Goal: Obtain resource: Download file/media

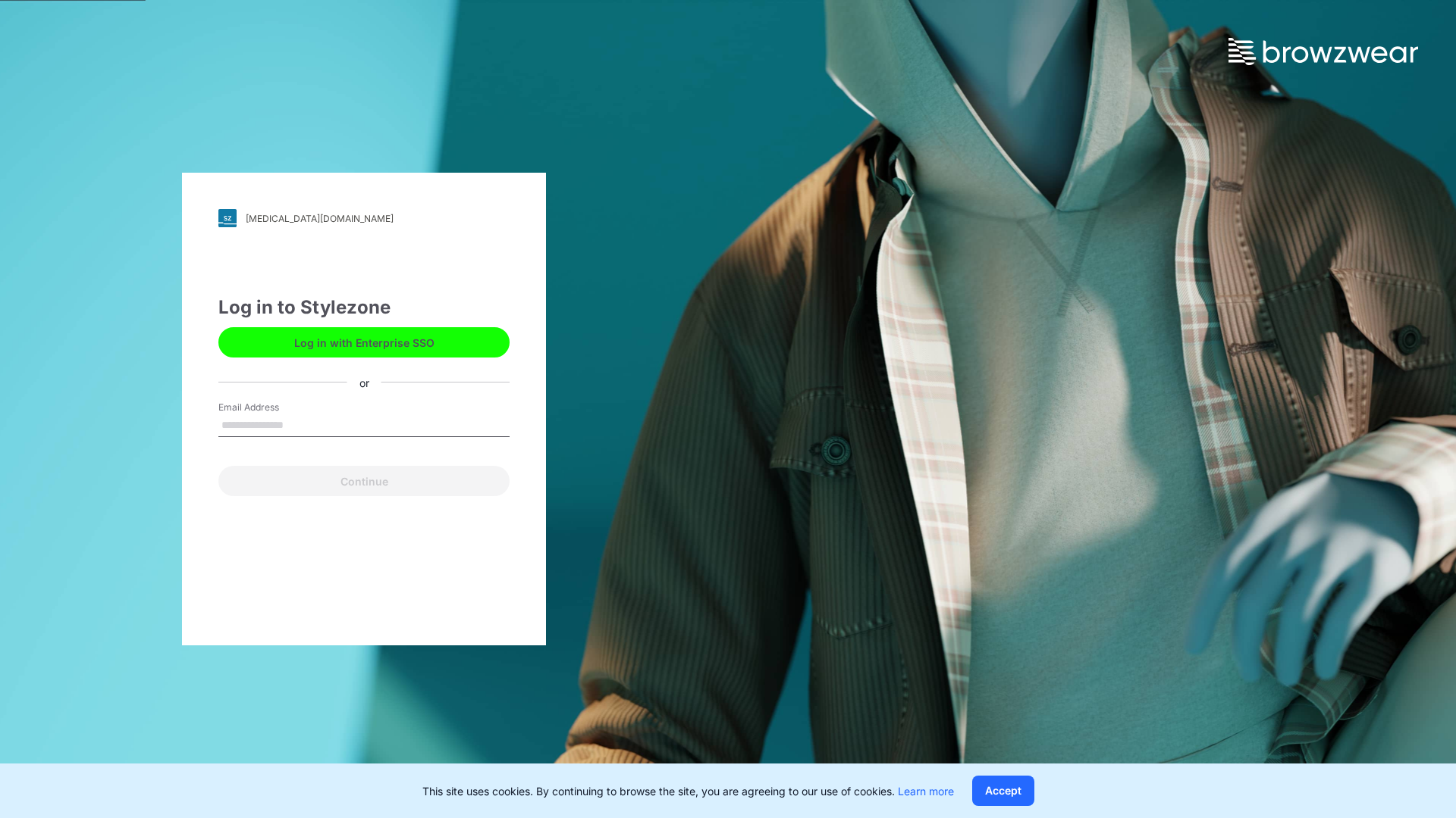
click at [299, 425] on input "Email Address" at bounding box center [364, 426] width 291 height 23
type input "**********"
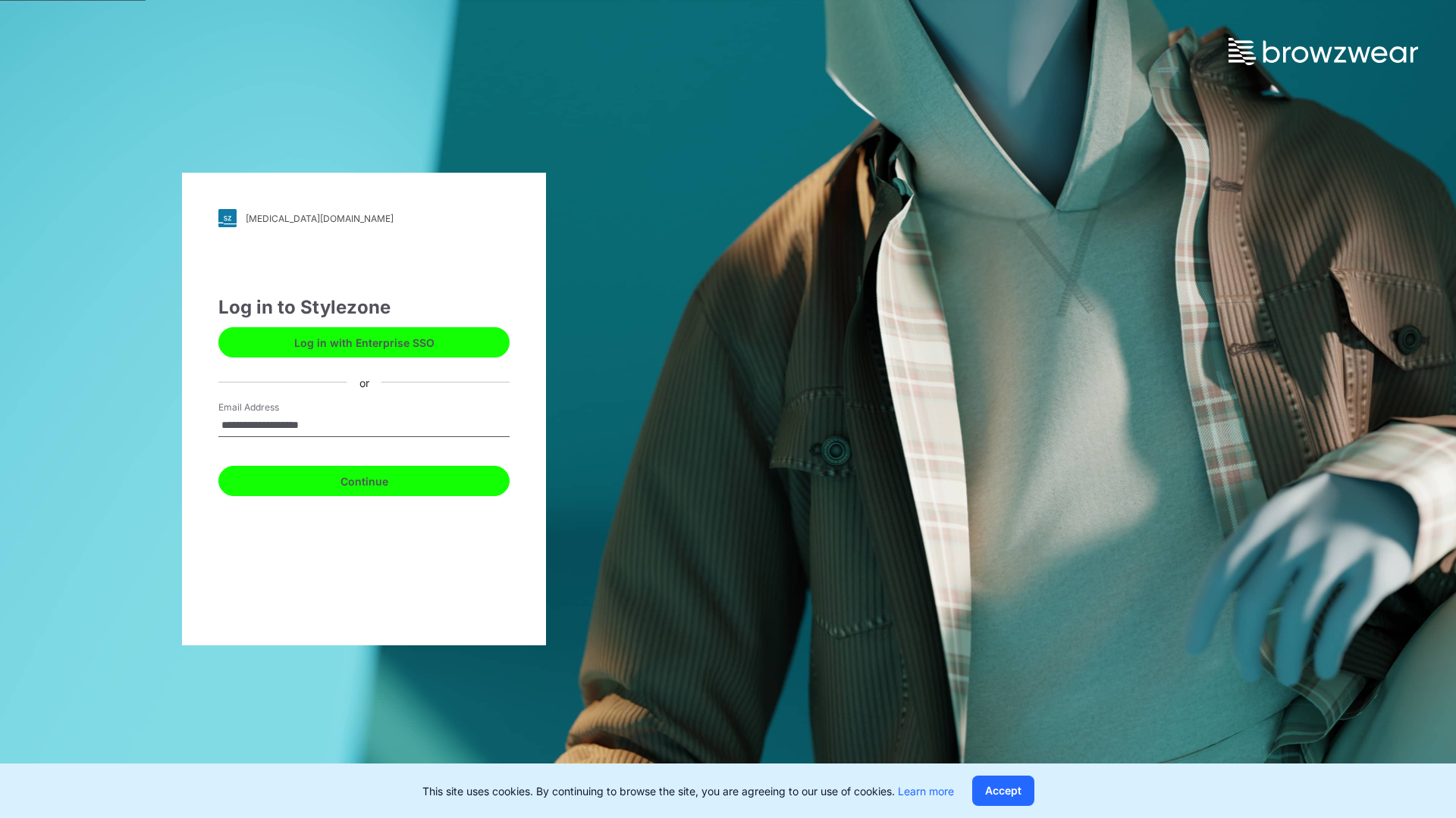
click at [381, 479] on button "Continue" at bounding box center [364, 481] width 291 height 30
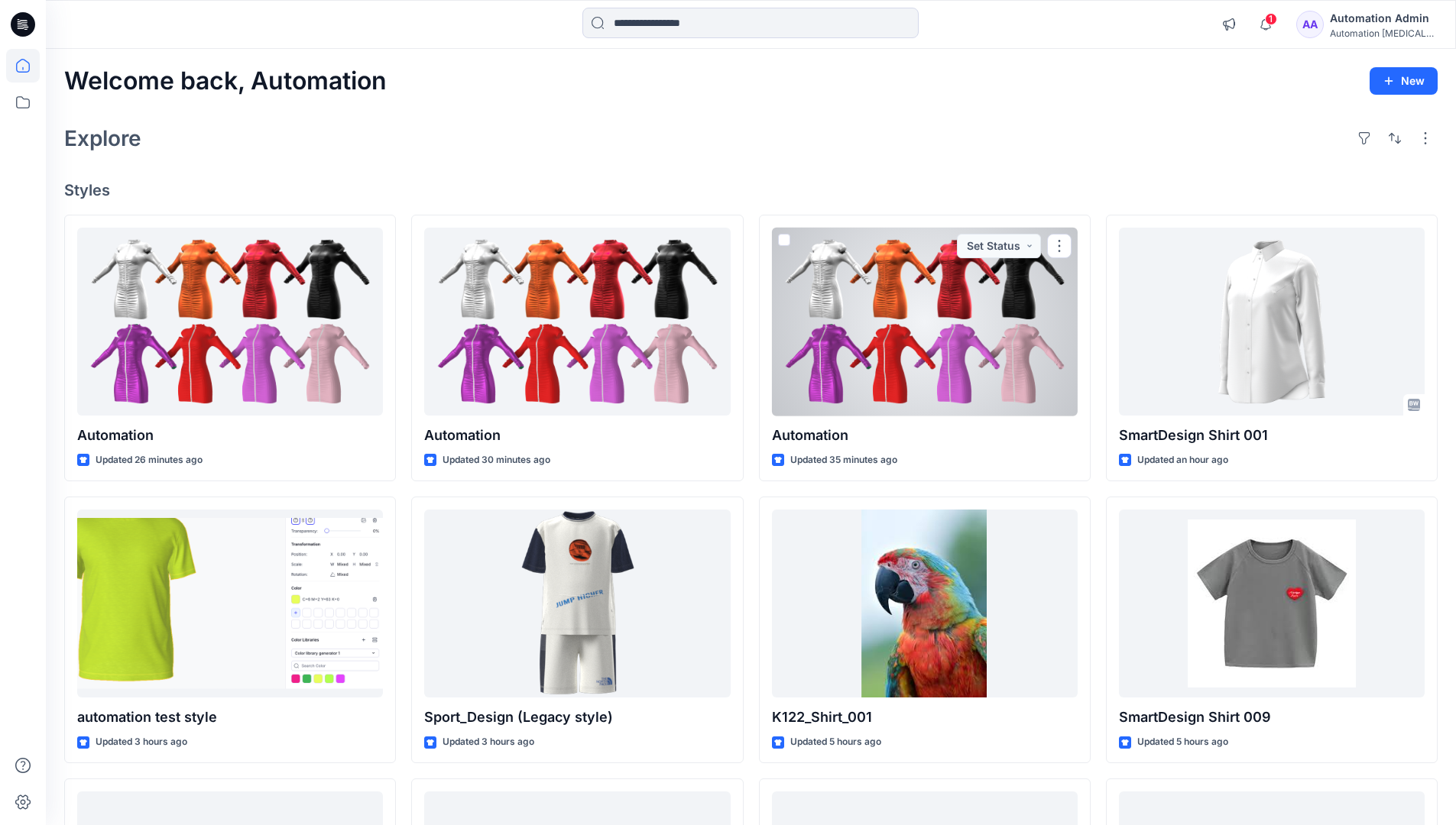
click at [29, 65] on icon at bounding box center [23, 65] width 14 height 14
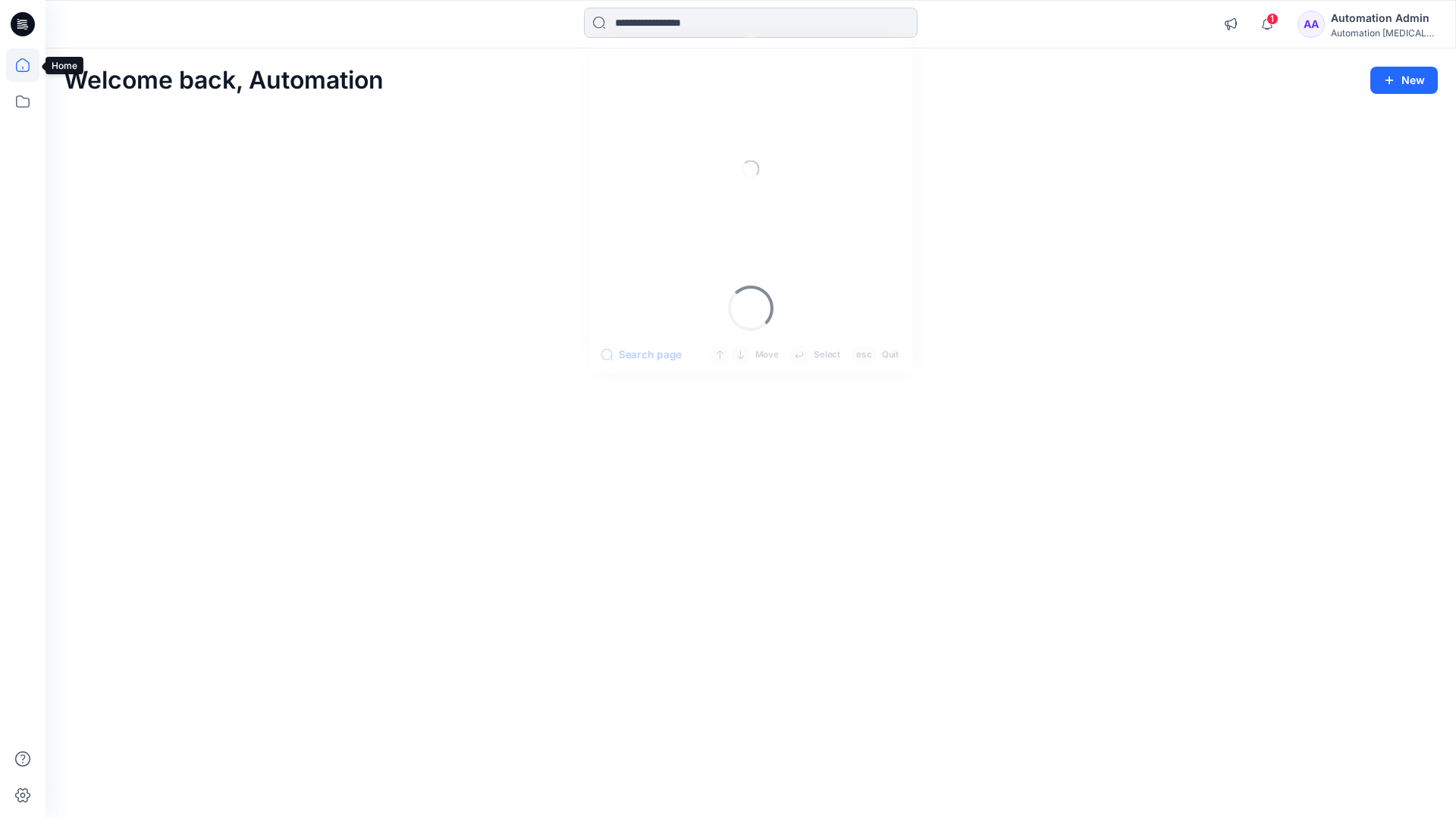
click at [668, 22] on input at bounding box center [751, 23] width 334 height 30
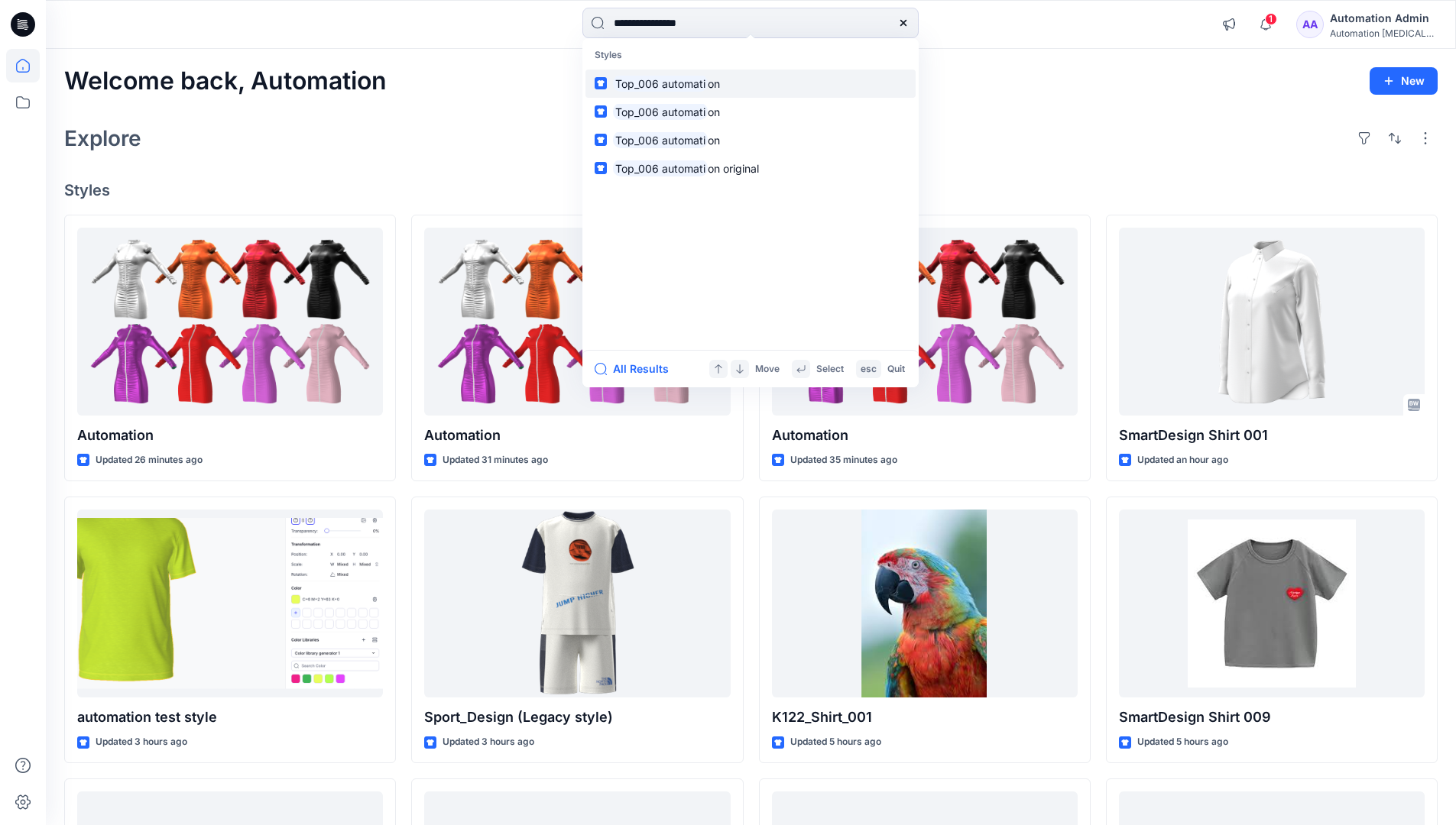
type input "**********"
click at [690, 82] on mark "Top_006 automati" at bounding box center [661, 84] width 95 height 18
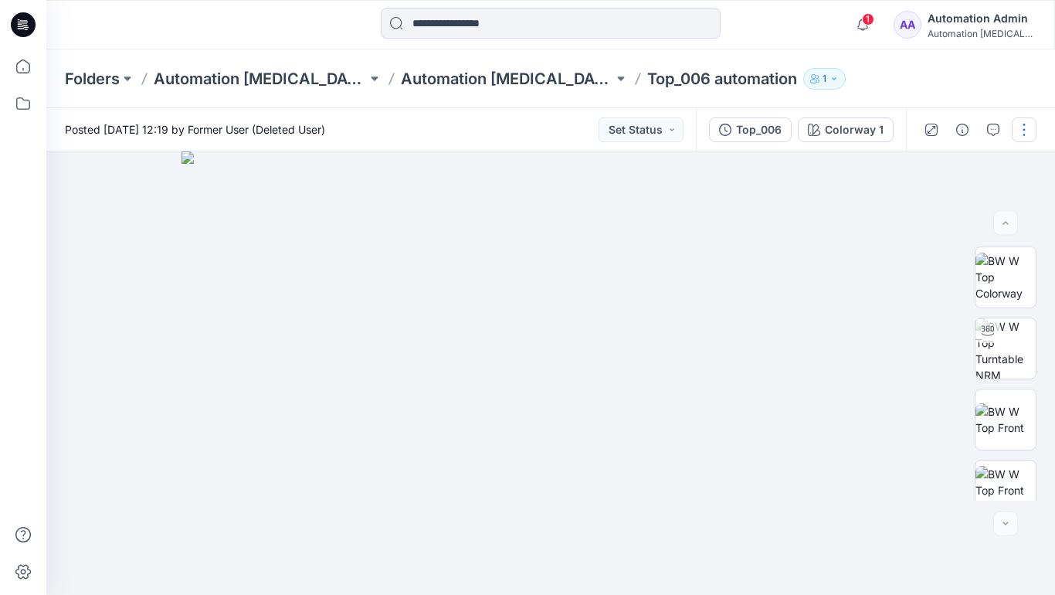
click at [1025, 133] on button "button" at bounding box center [1024, 129] width 25 height 25
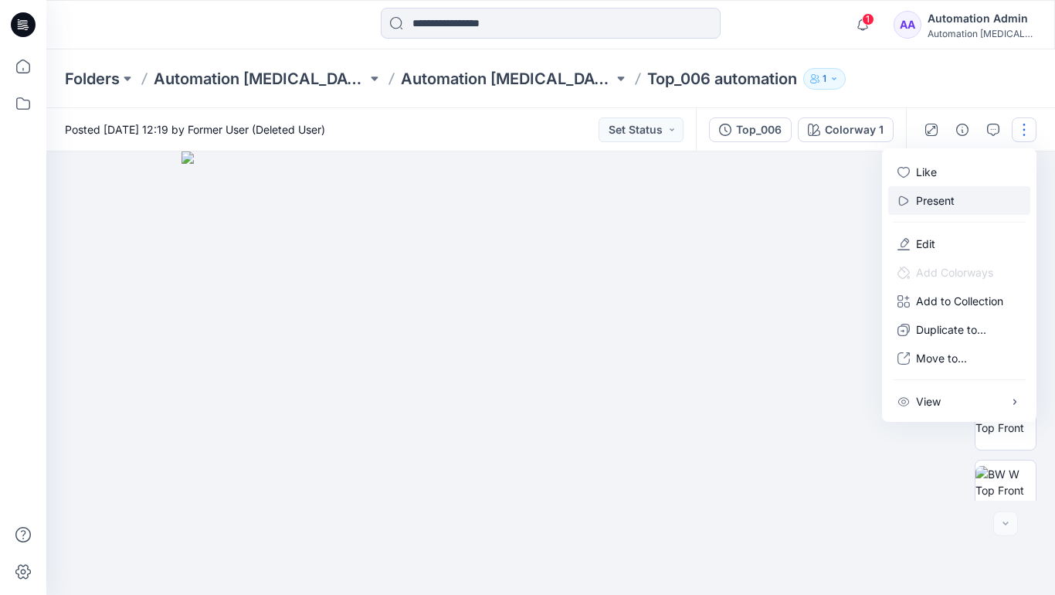
click at [938, 199] on p "Present" at bounding box center [935, 200] width 39 height 16
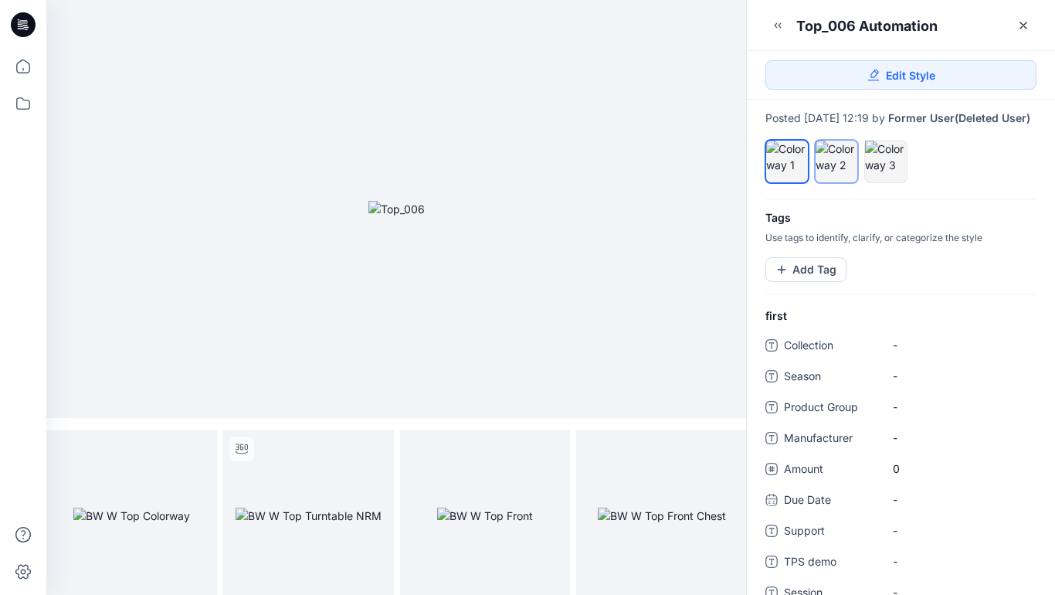
click at [835, 173] on div at bounding box center [837, 157] width 42 height 32
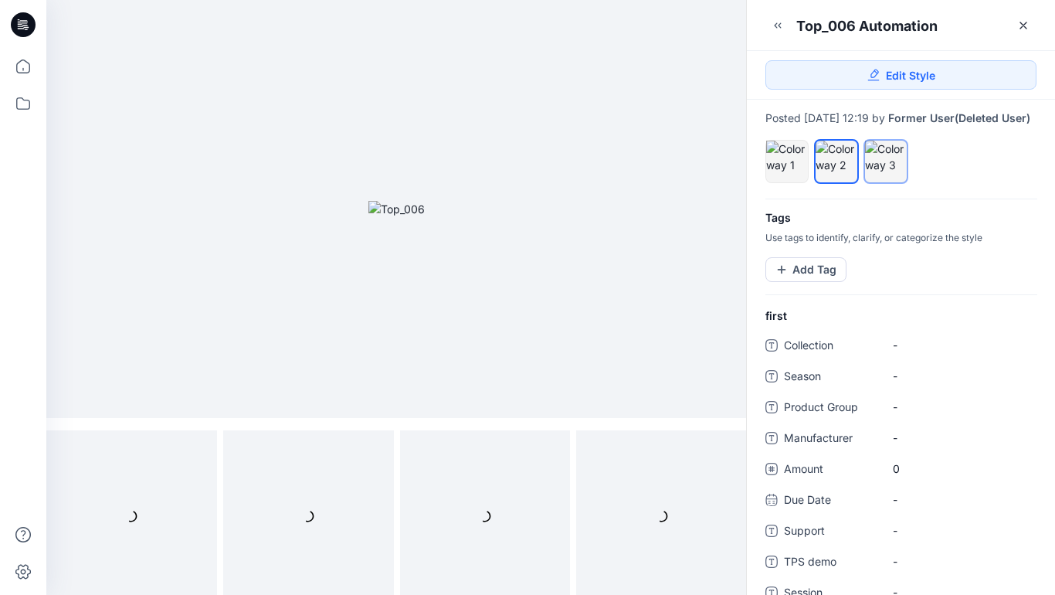
click at [882, 173] on div at bounding box center [886, 157] width 42 height 32
click at [834, 169] on div at bounding box center [837, 157] width 42 height 32
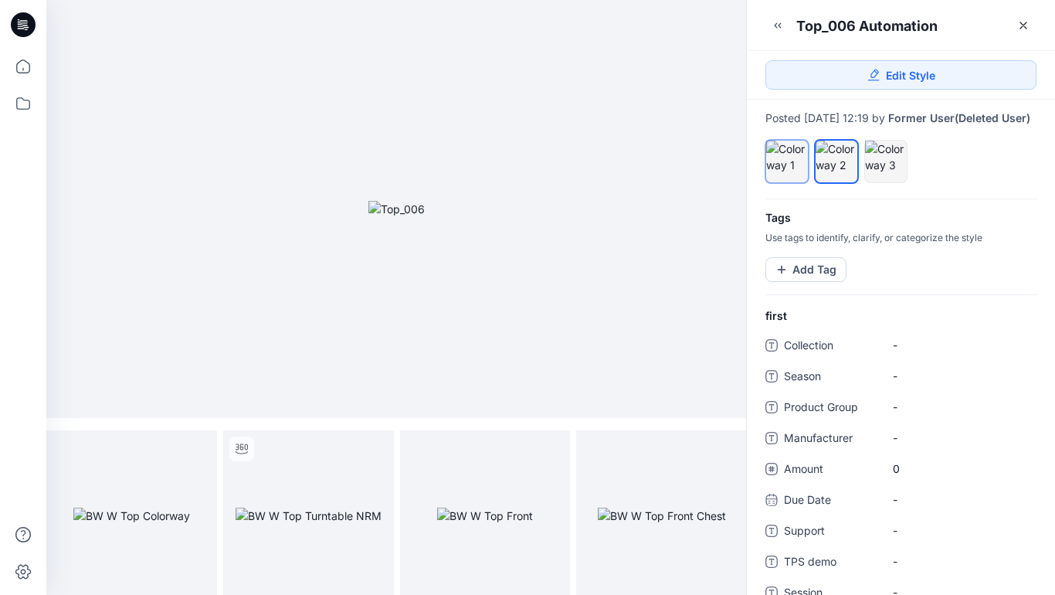
click at [787, 166] on div at bounding box center [787, 157] width 42 height 32
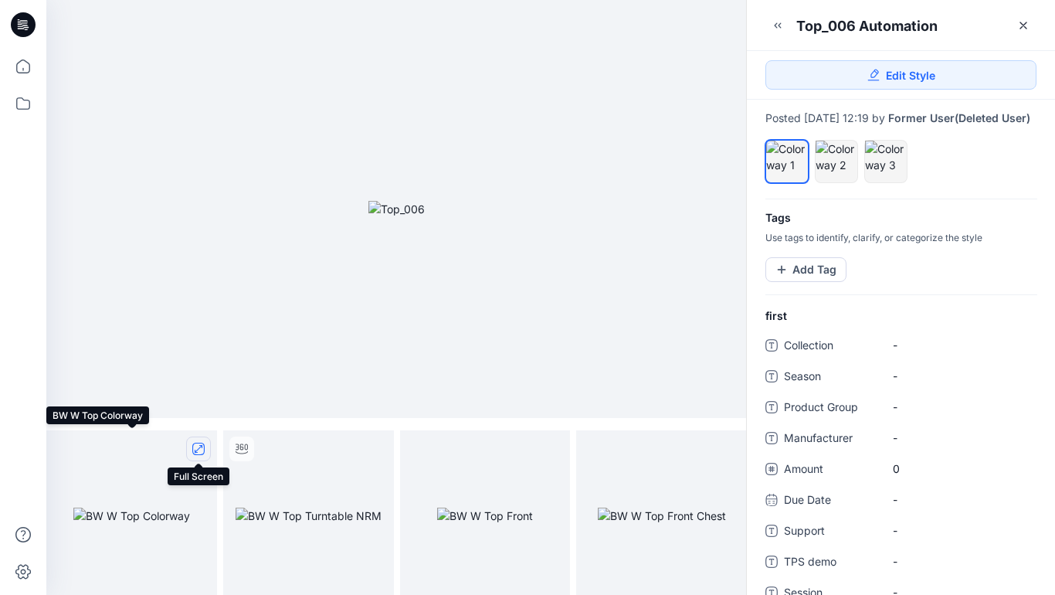
click at [198, 449] on icon "full screen" at bounding box center [199, 449] width 8 height 8
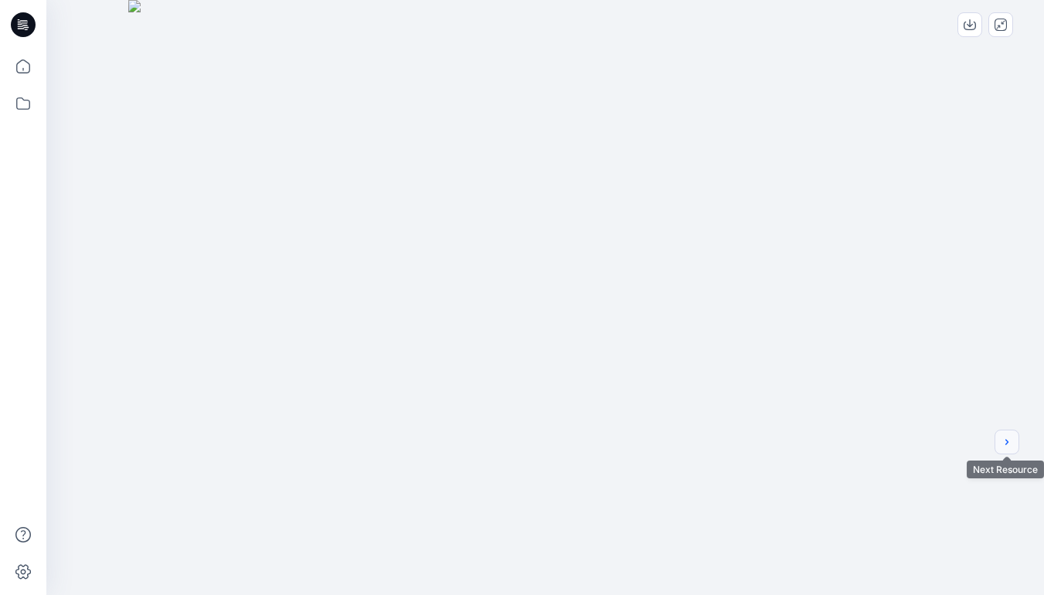
click at [1006, 444] on icon "next" at bounding box center [1006, 441] width 3 height 5
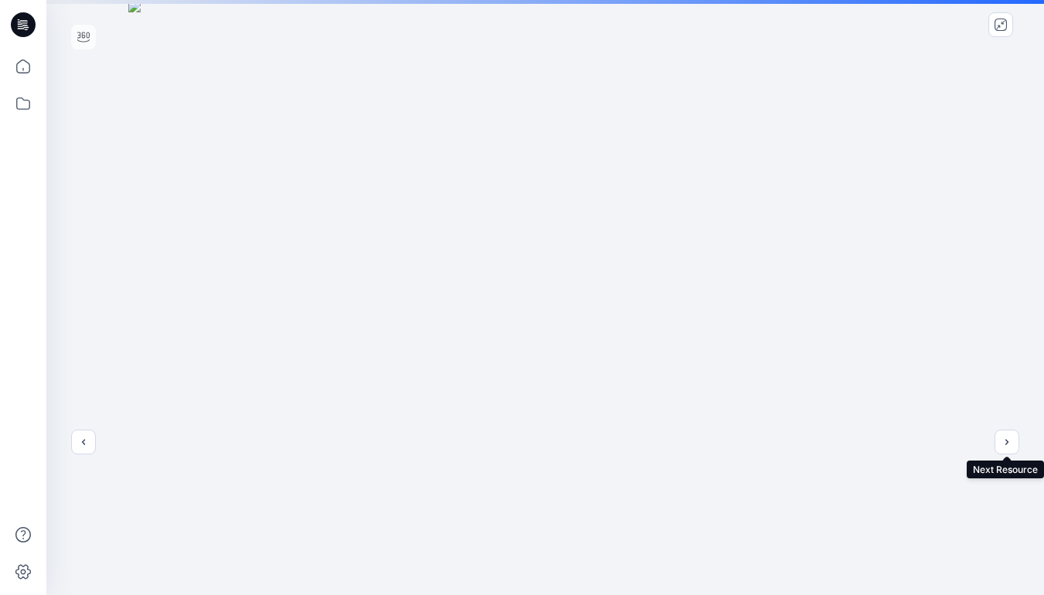
click at [854, 396] on div at bounding box center [545, 417] width 998 height 834
click at [1008, 445] on icon "next" at bounding box center [1007, 442] width 12 height 12
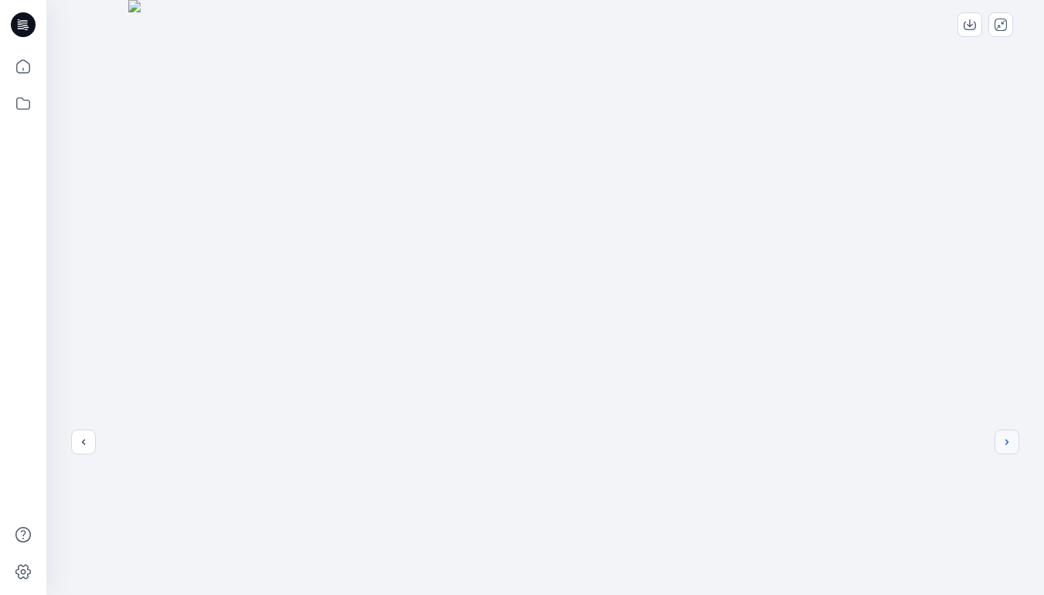
click at [1004, 443] on icon "next" at bounding box center [1007, 442] width 12 height 12
click at [80, 442] on icon "previous" at bounding box center [83, 442] width 12 height 12
click at [83, 442] on icon "previous" at bounding box center [83, 442] width 12 height 12
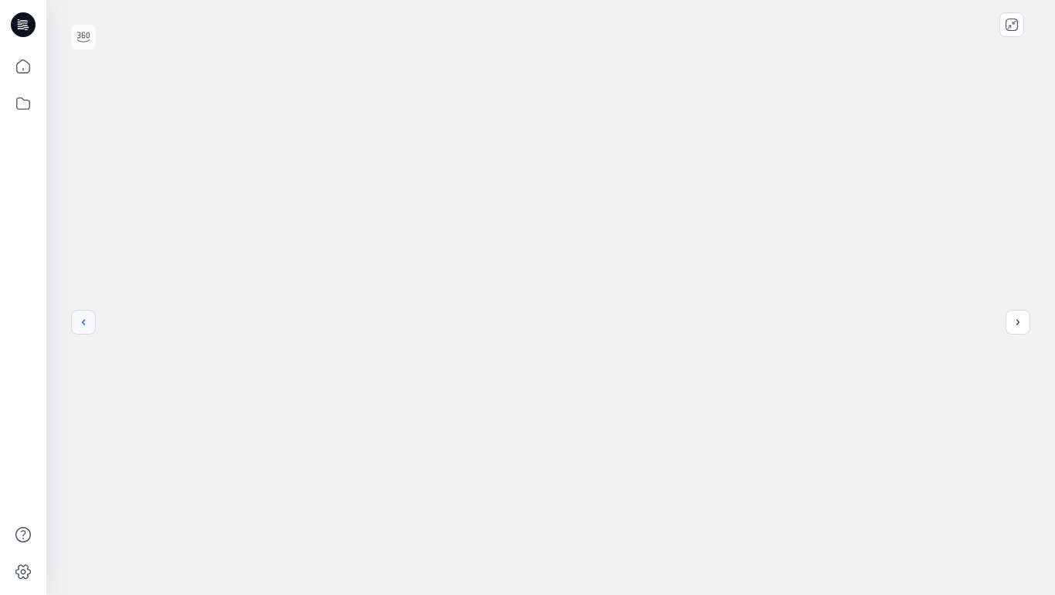
click at [83, 322] on icon "previous" at bounding box center [83, 322] width 12 height 12
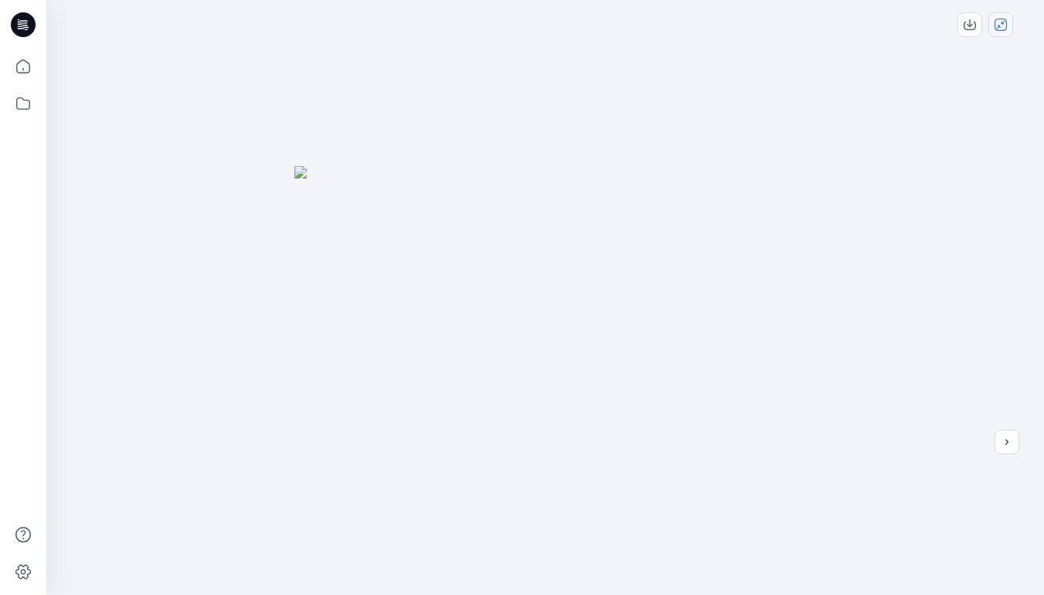
click at [1002, 29] on icon "close-full-preview" at bounding box center [1000, 25] width 12 height 12
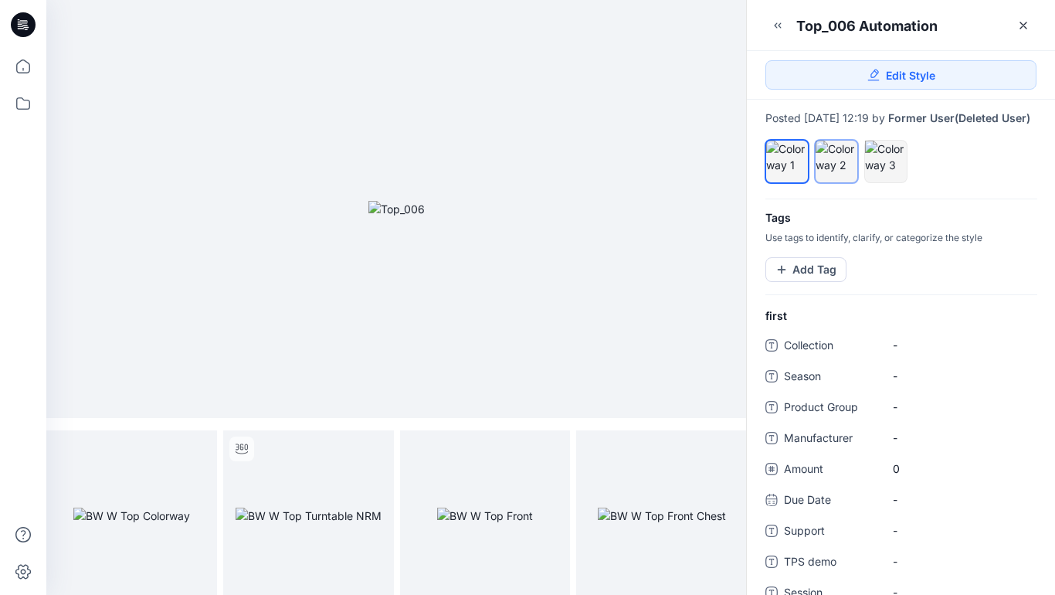
click at [841, 173] on div at bounding box center [837, 157] width 42 height 32
click at [197, 450] on icon "full screen" at bounding box center [199, 449] width 8 height 8
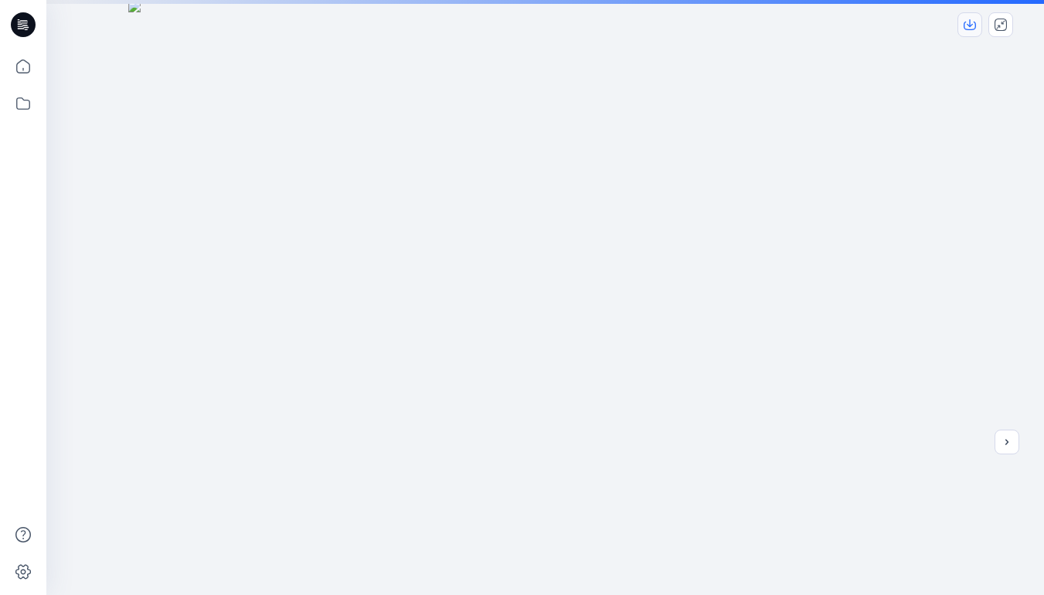
click at [973, 25] on icon "download-image" at bounding box center [970, 25] width 12 height 12
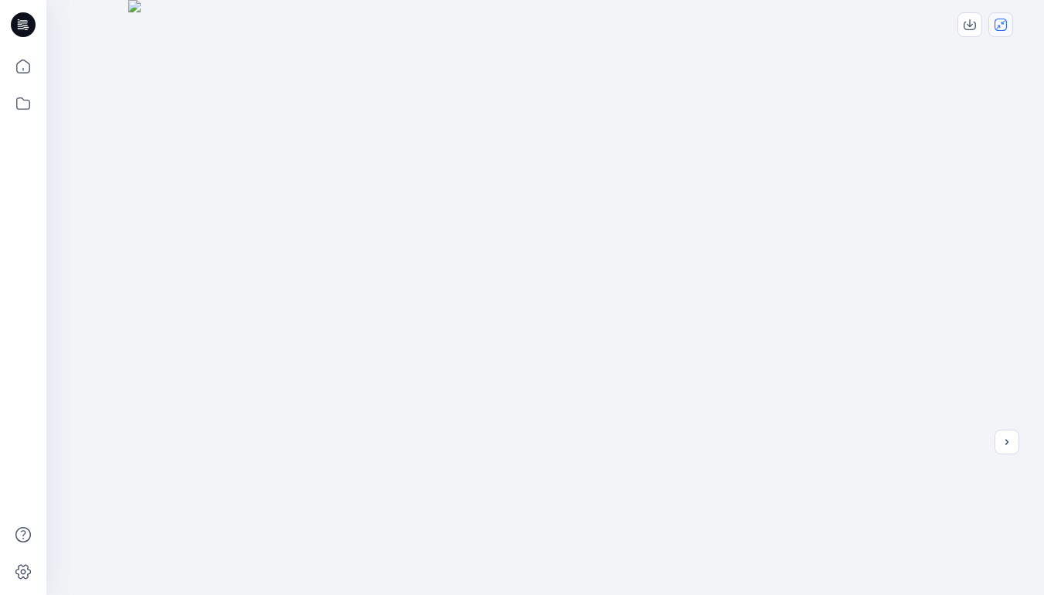
click at [1002, 24] on icon "close-full-preview" at bounding box center [1000, 25] width 12 height 12
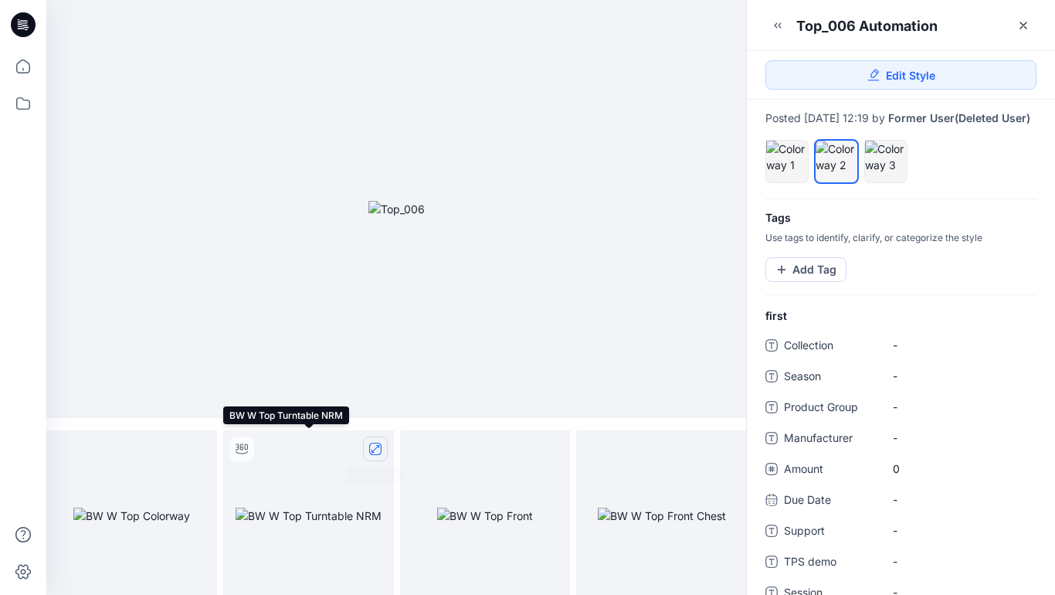
click at [376, 449] on icon "full screen" at bounding box center [375, 449] width 12 height 12
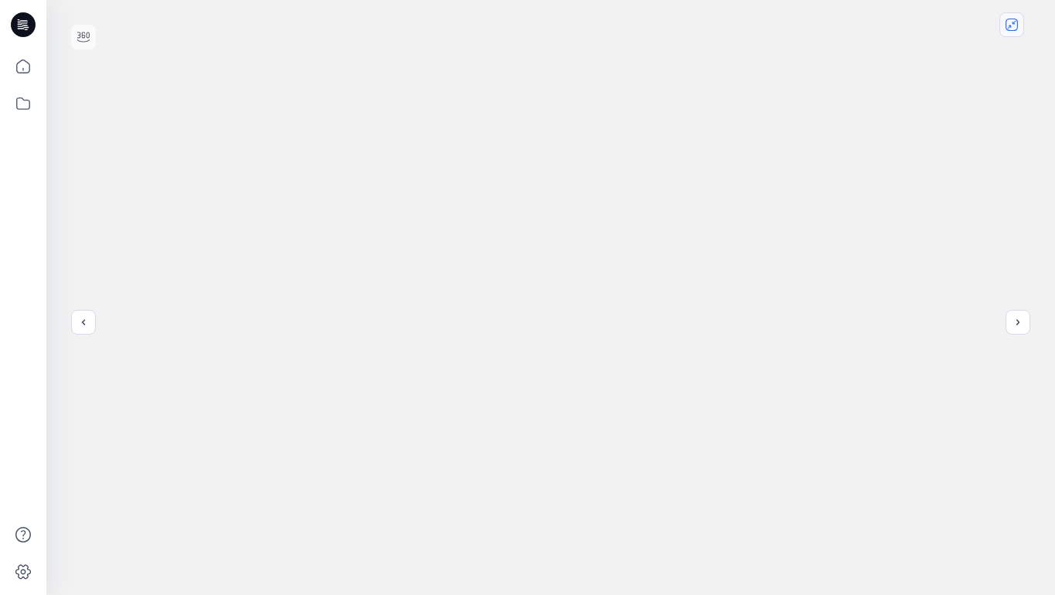
click at [1015, 28] on icon "close-full-preview" at bounding box center [1012, 25] width 12 height 12
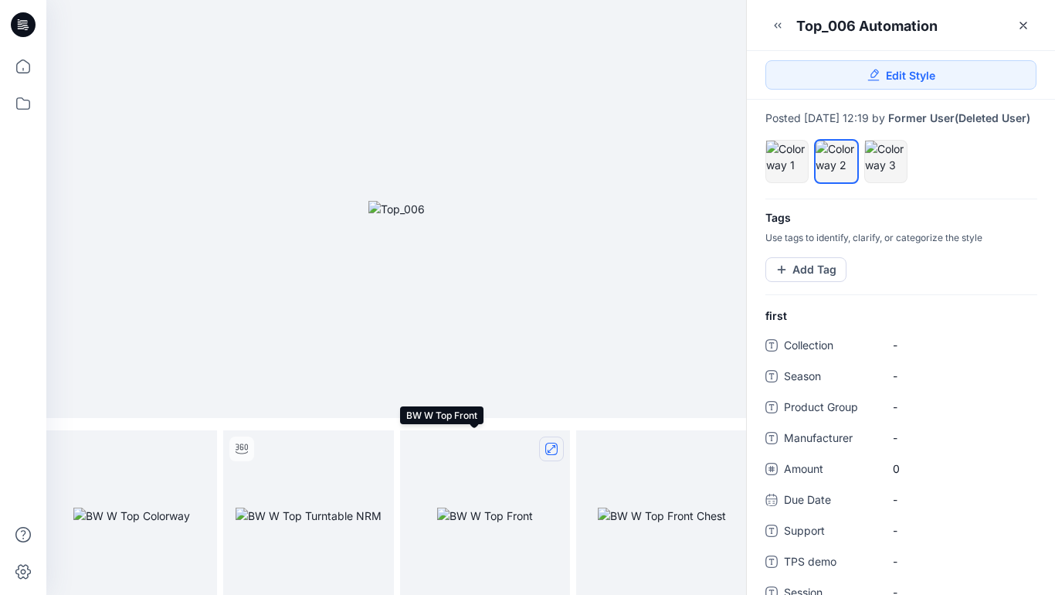
click at [552, 449] on icon "full screen" at bounding box center [552, 449] width 8 height 8
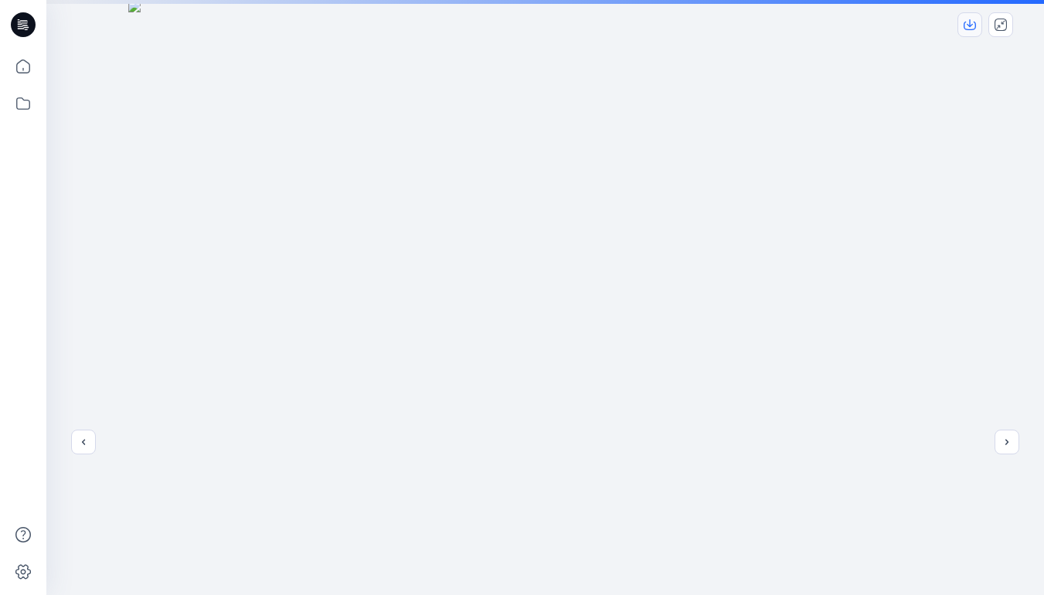
click at [968, 25] on icon "download-image" at bounding box center [970, 23] width 6 height 8
click at [999, 24] on icon "close-full-preview" at bounding box center [1000, 25] width 12 height 12
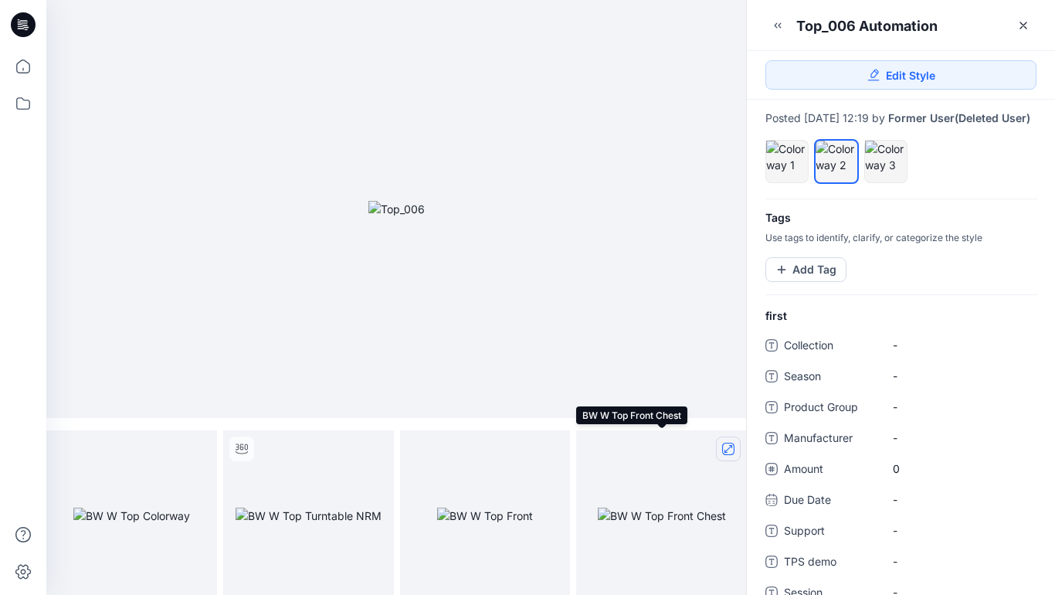
click at [725, 450] on icon "full screen" at bounding box center [729, 449] width 8 height 8
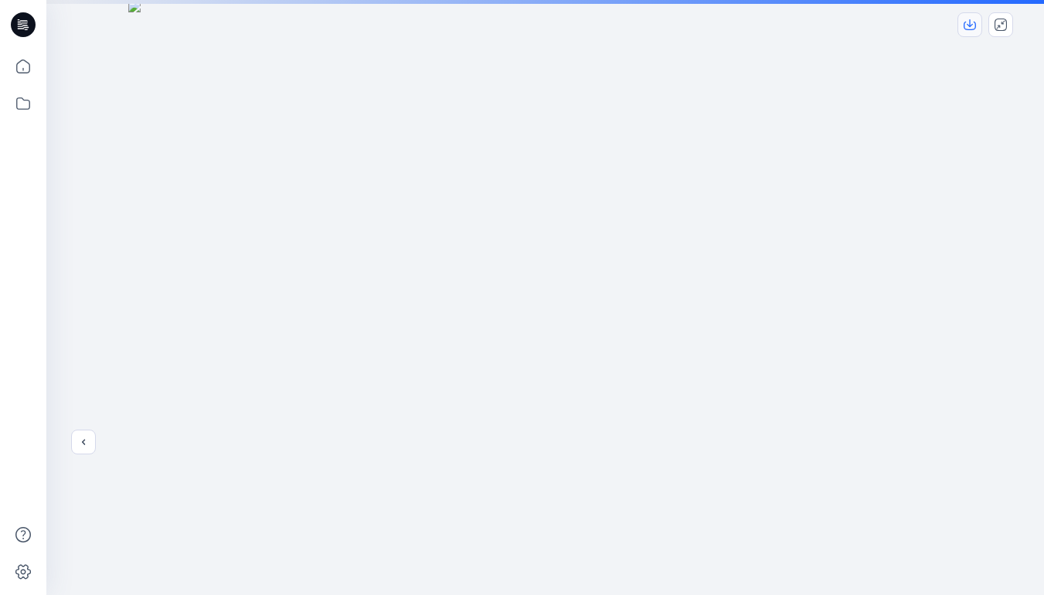
click at [972, 25] on icon "download-image" at bounding box center [970, 25] width 12 height 12
click at [1004, 25] on icon "close-full-preview" at bounding box center [1000, 25] width 12 height 12
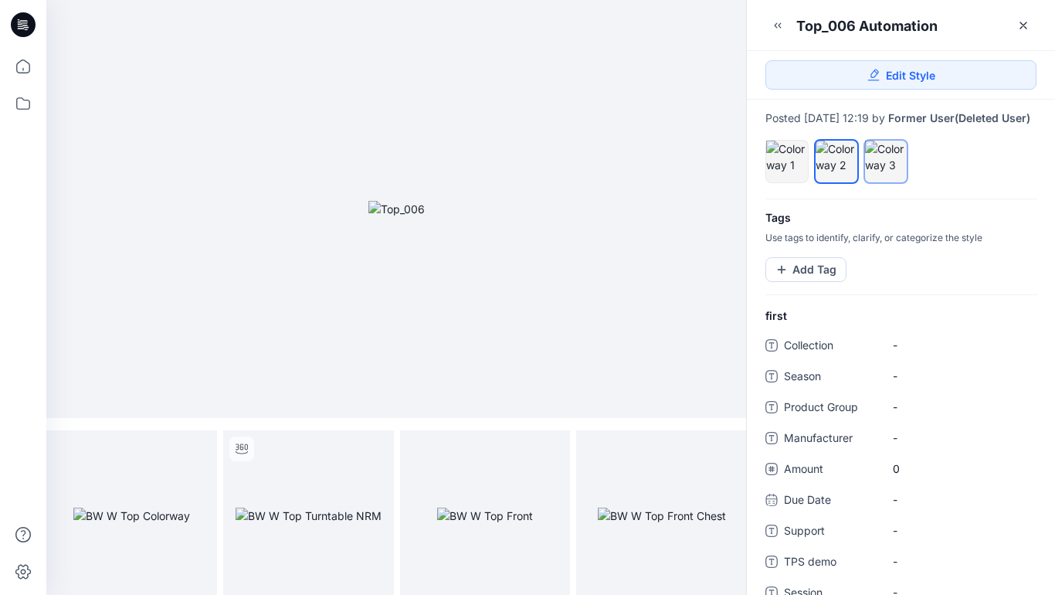
click at [888, 169] on div at bounding box center [886, 157] width 42 height 32
click at [198, 448] on icon "full screen" at bounding box center [199, 449] width 8 height 8
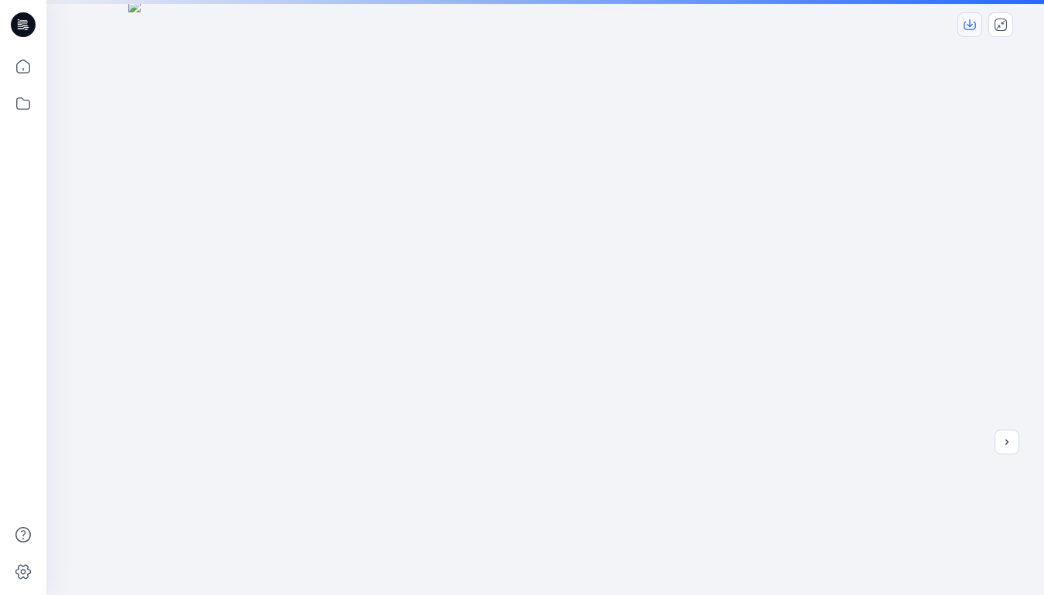
click at [969, 26] on icon "download-image" at bounding box center [970, 23] width 6 height 8
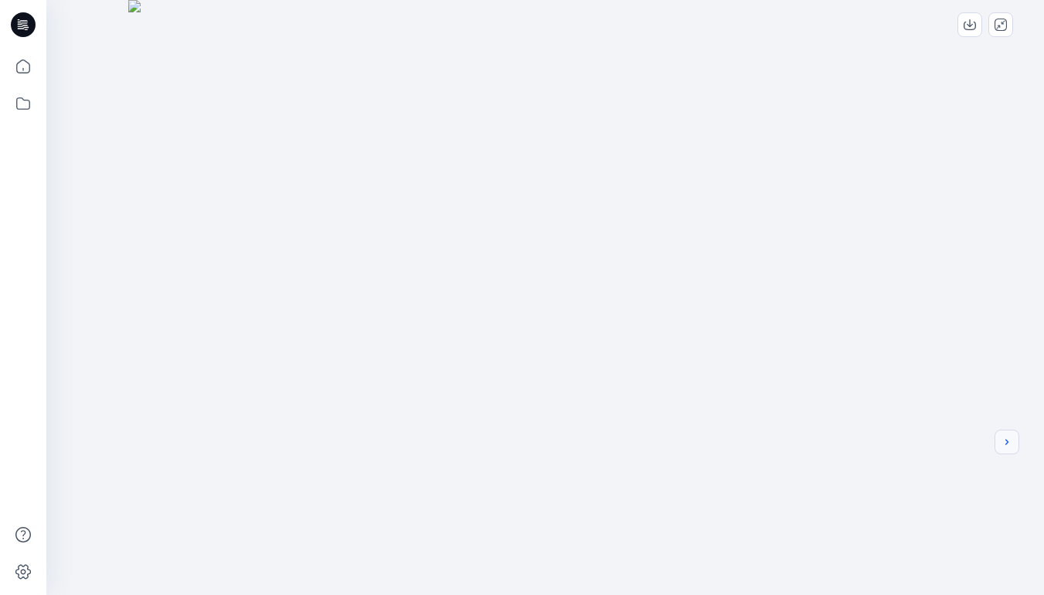
click at [1009, 440] on icon "next" at bounding box center [1007, 442] width 12 height 12
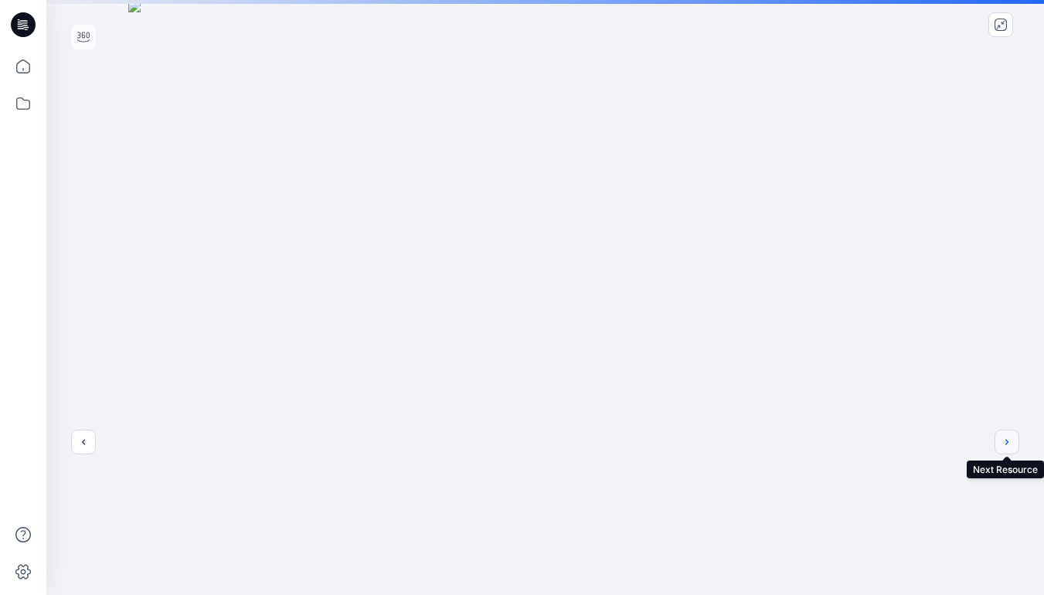
click at [1013, 445] on button "next" at bounding box center [1006, 442] width 25 height 25
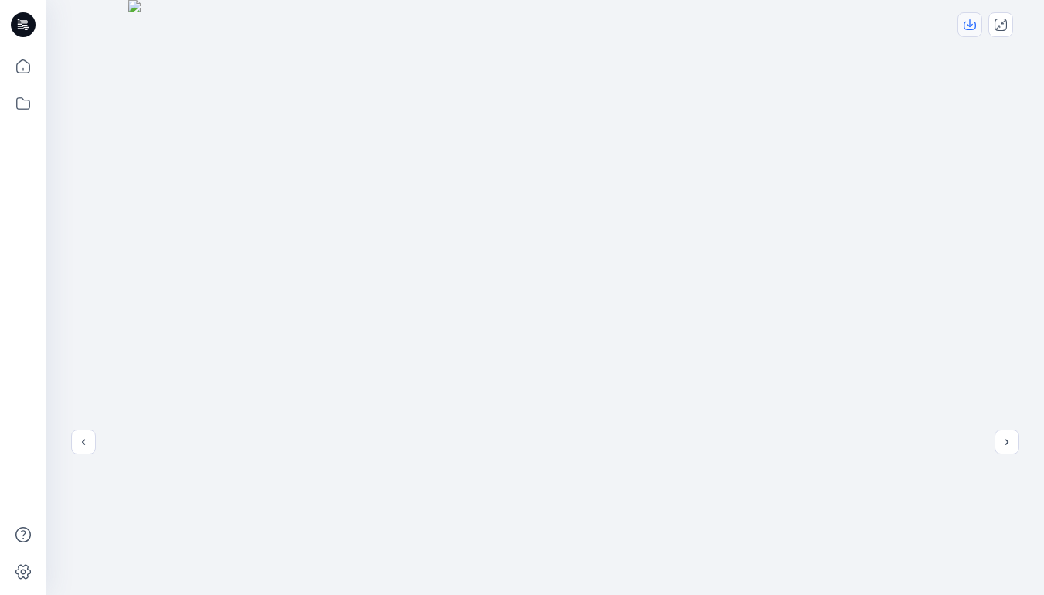
click at [970, 19] on icon "download-image" at bounding box center [970, 25] width 12 height 12
click at [1012, 442] on icon "next" at bounding box center [1007, 442] width 12 height 12
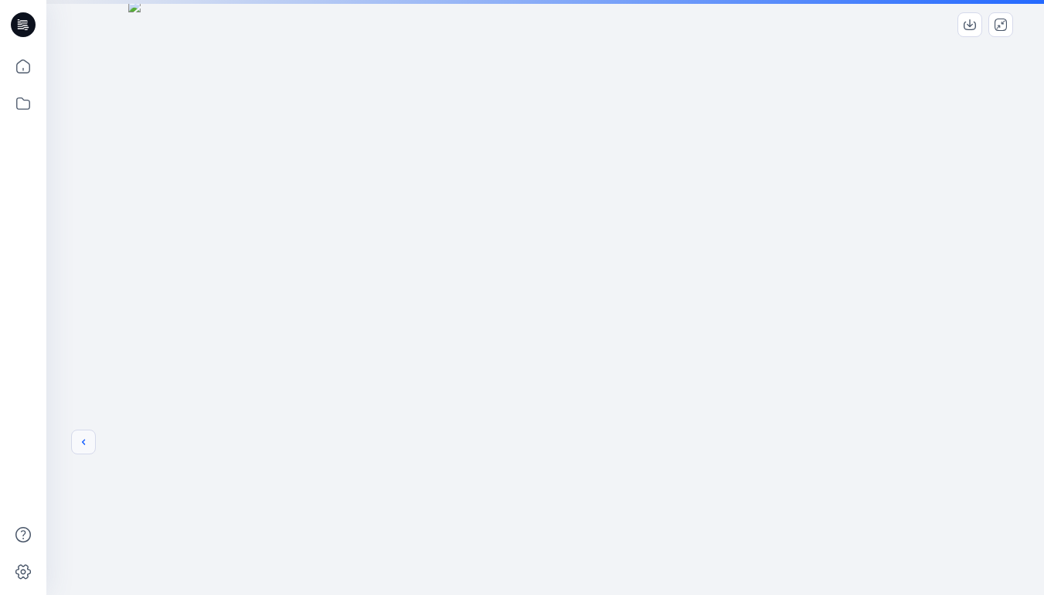
click at [81, 441] on icon "previous" at bounding box center [83, 442] width 12 height 12
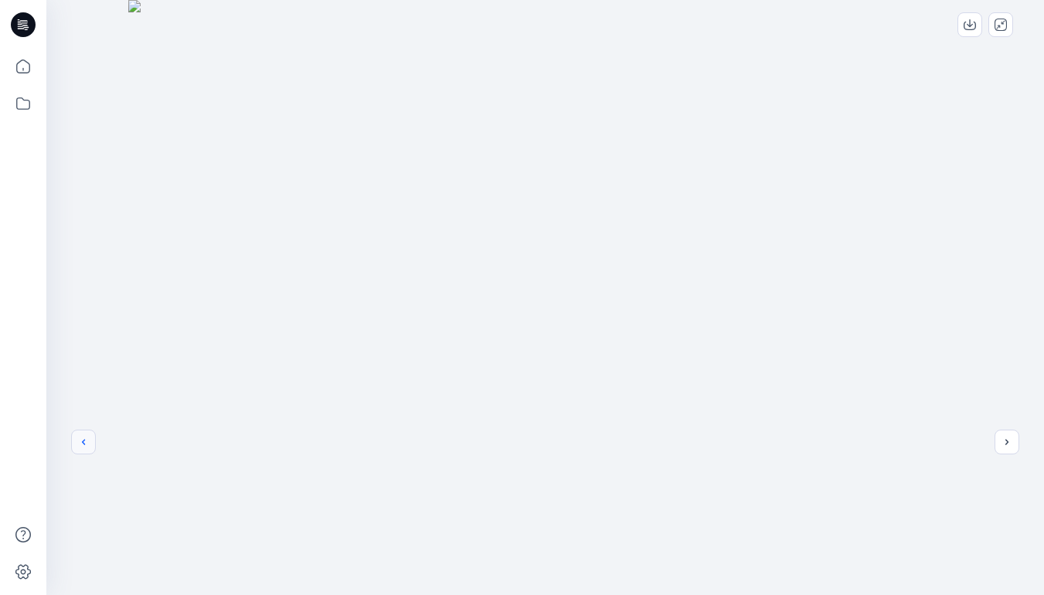
click at [87, 447] on icon "previous" at bounding box center [83, 442] width 12 height 12
click at [83, 451] on button "previous" at bounding box center [83, 442] width 25 height 25
click at [997, 24] on icon "close-full-preview" at bounding box center [1000, 25] width 12 height 12
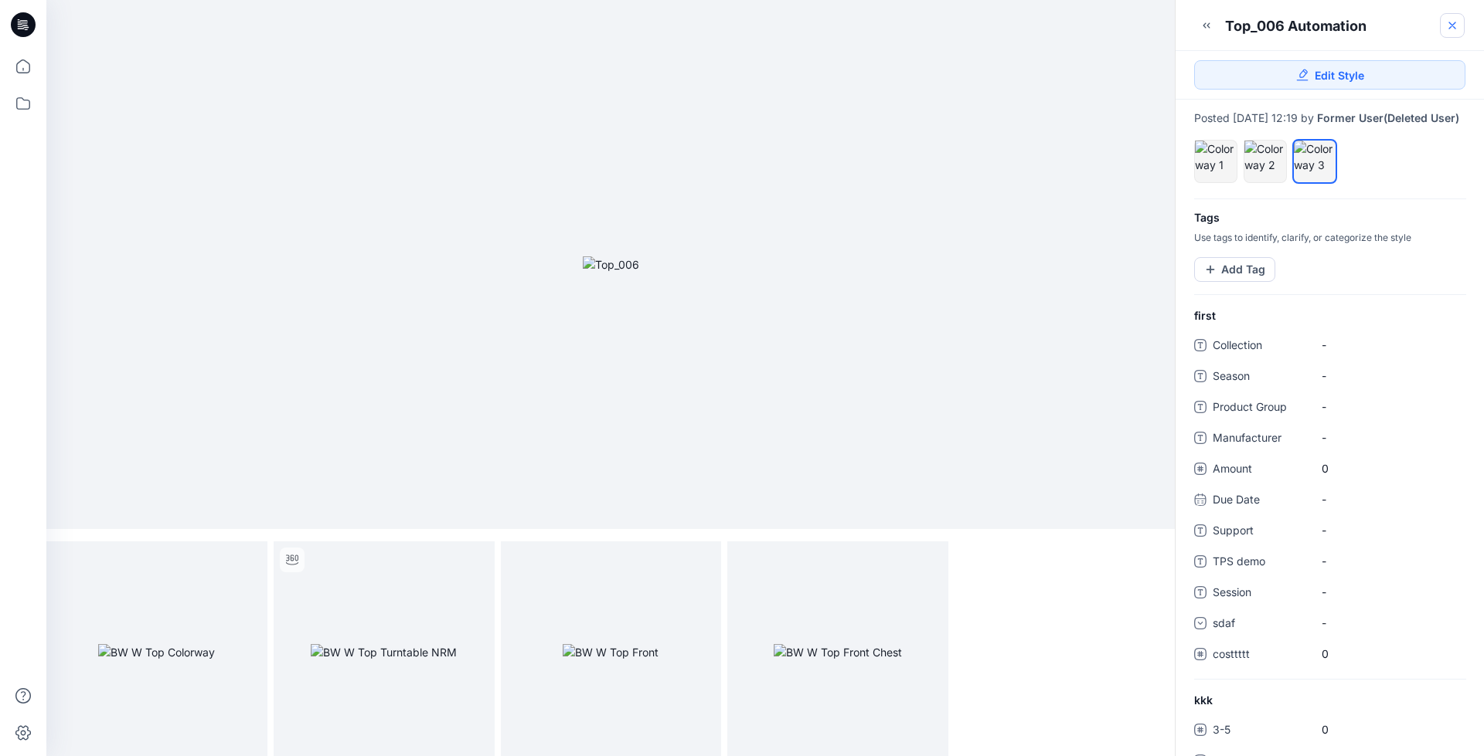
click at [1450, 27] on icon at bounding box center [1452, 25] width 6 height 6
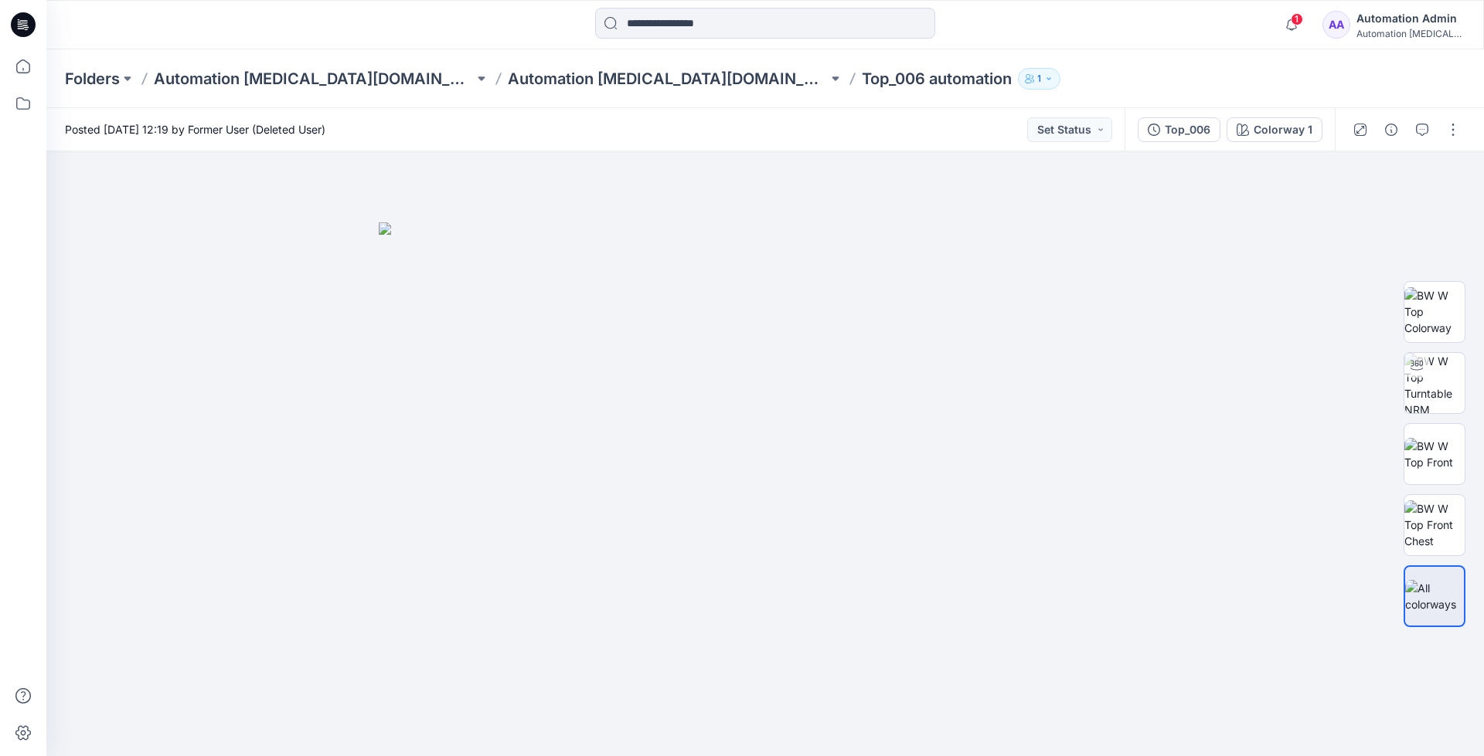
click at [1412, 22] on div "Automation Admin" at bounding box center [1410, 18] width 108 height 19
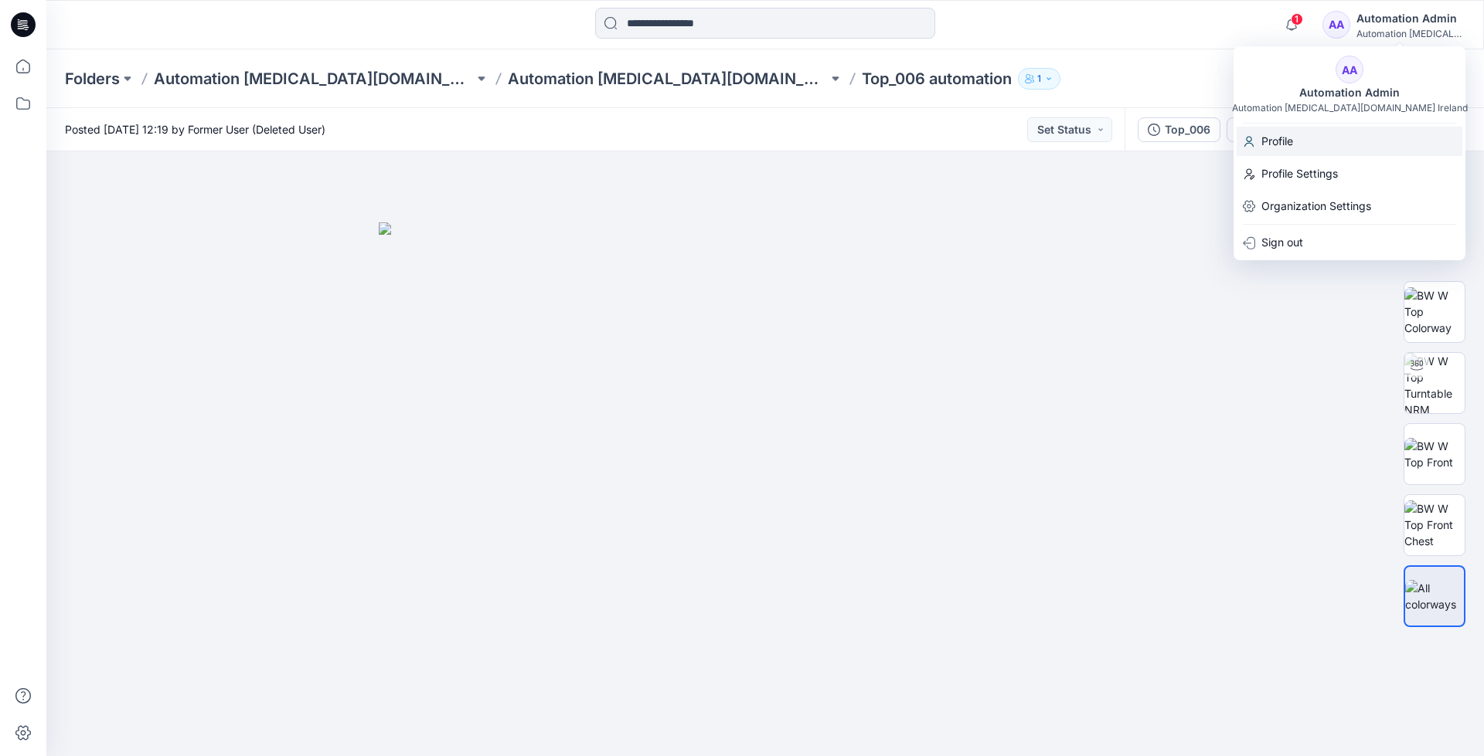
click at [1284, 141] on p "Profile" at bounding box center [1277, 141] width 32 height 29
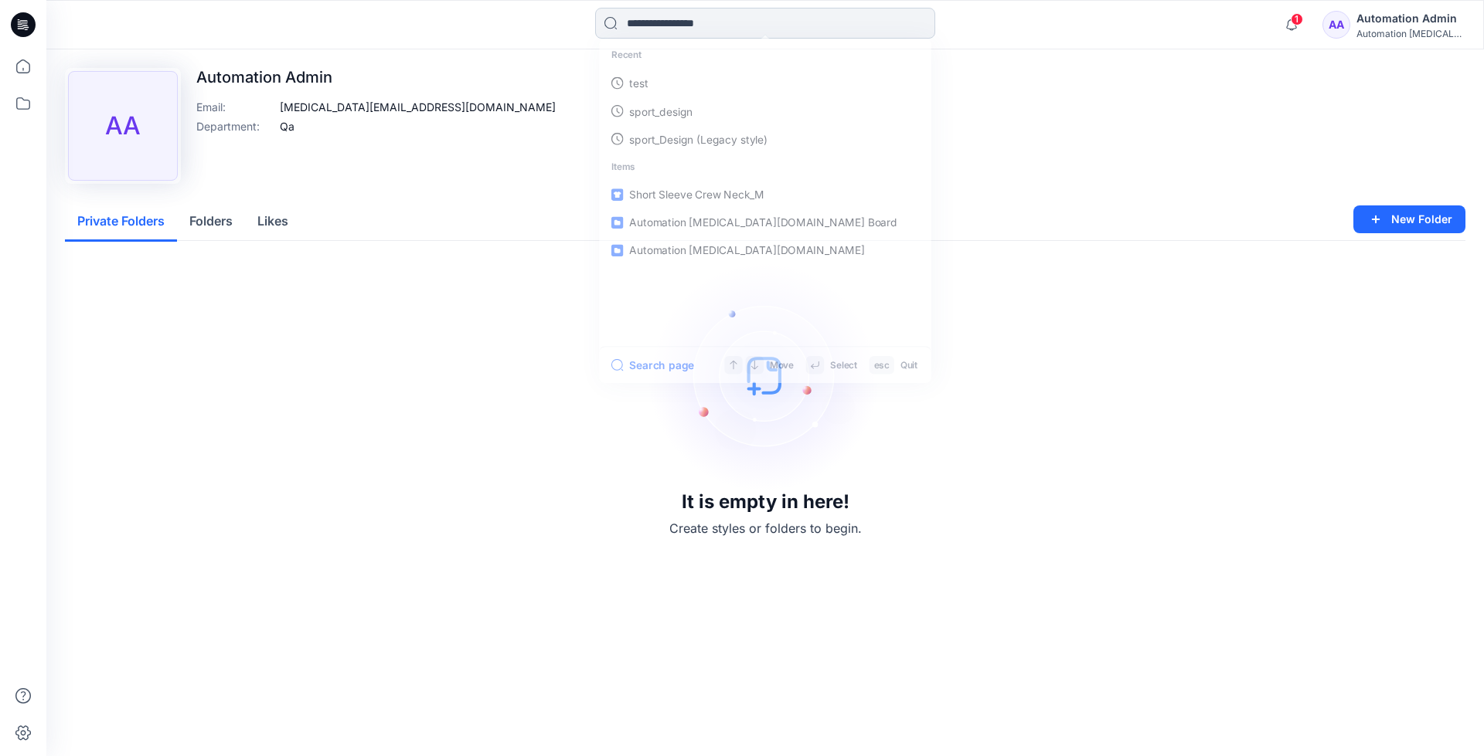
click at [659, 29] on input at bounding box center [765, 23] width 340 height 31
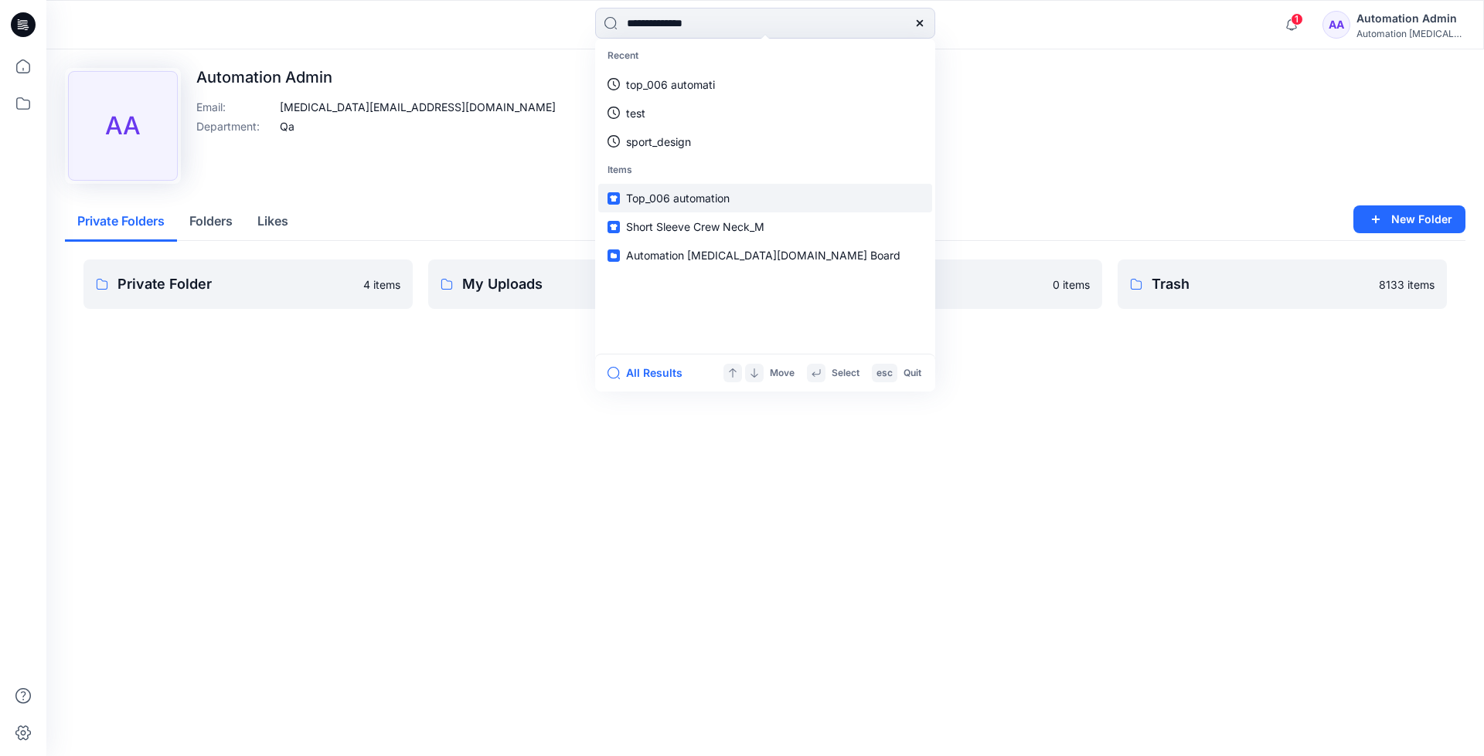
type input "**********"
click at [658, 189] on link "Top_006 automation" at bounding box center [765, 198] width 334 height 29
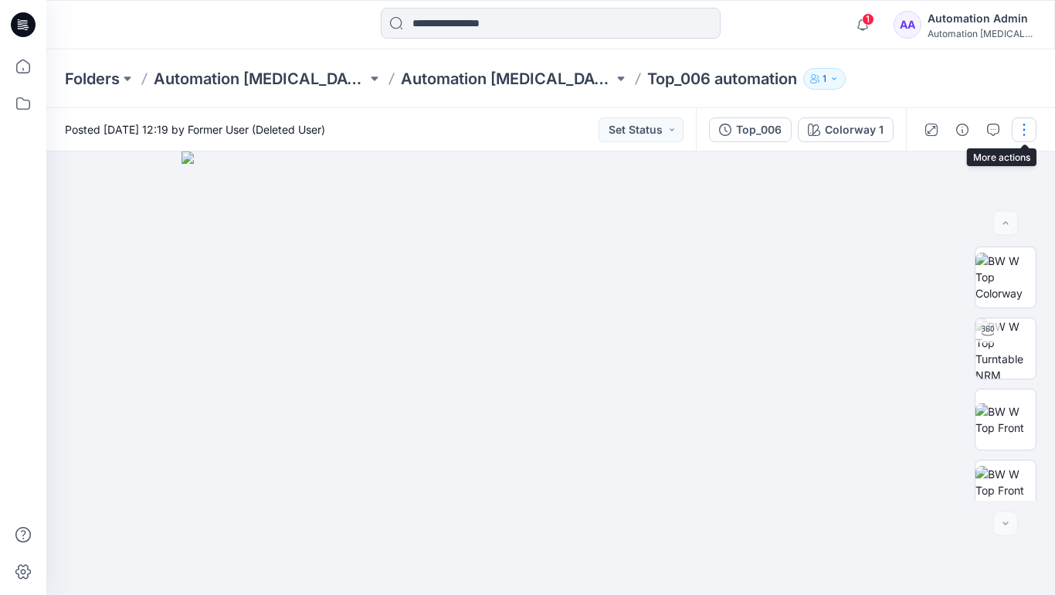
click at [1025, 130] on button "button" at bounding box center [1024, 129] width 25 height 25
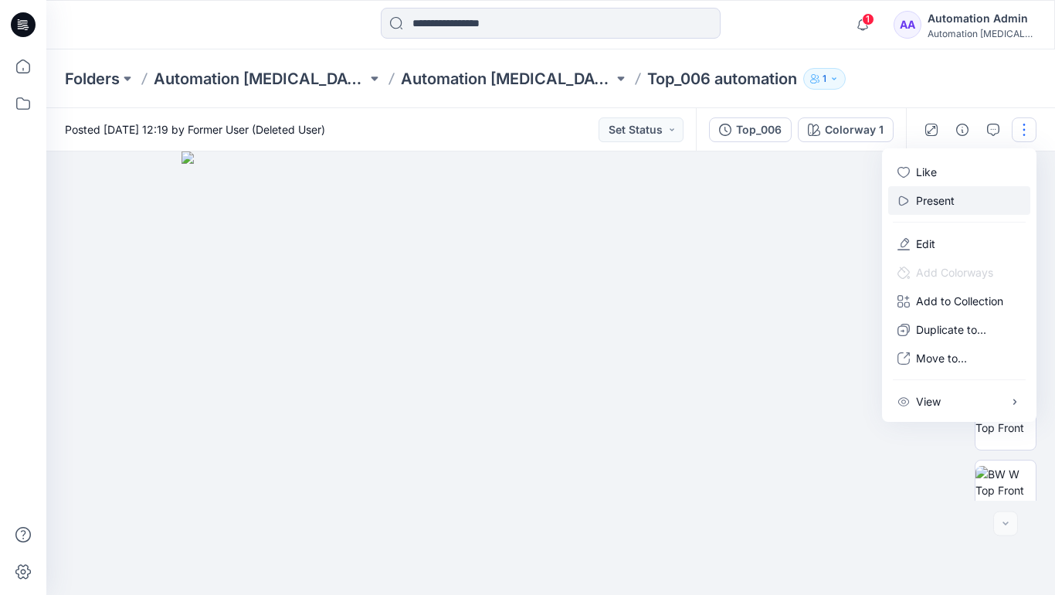
click at [959, 199] on button "Present" at bounding box center [960, 200] width 142 height 29
